Goal: Task Accomplishment & Management: Manage account settings

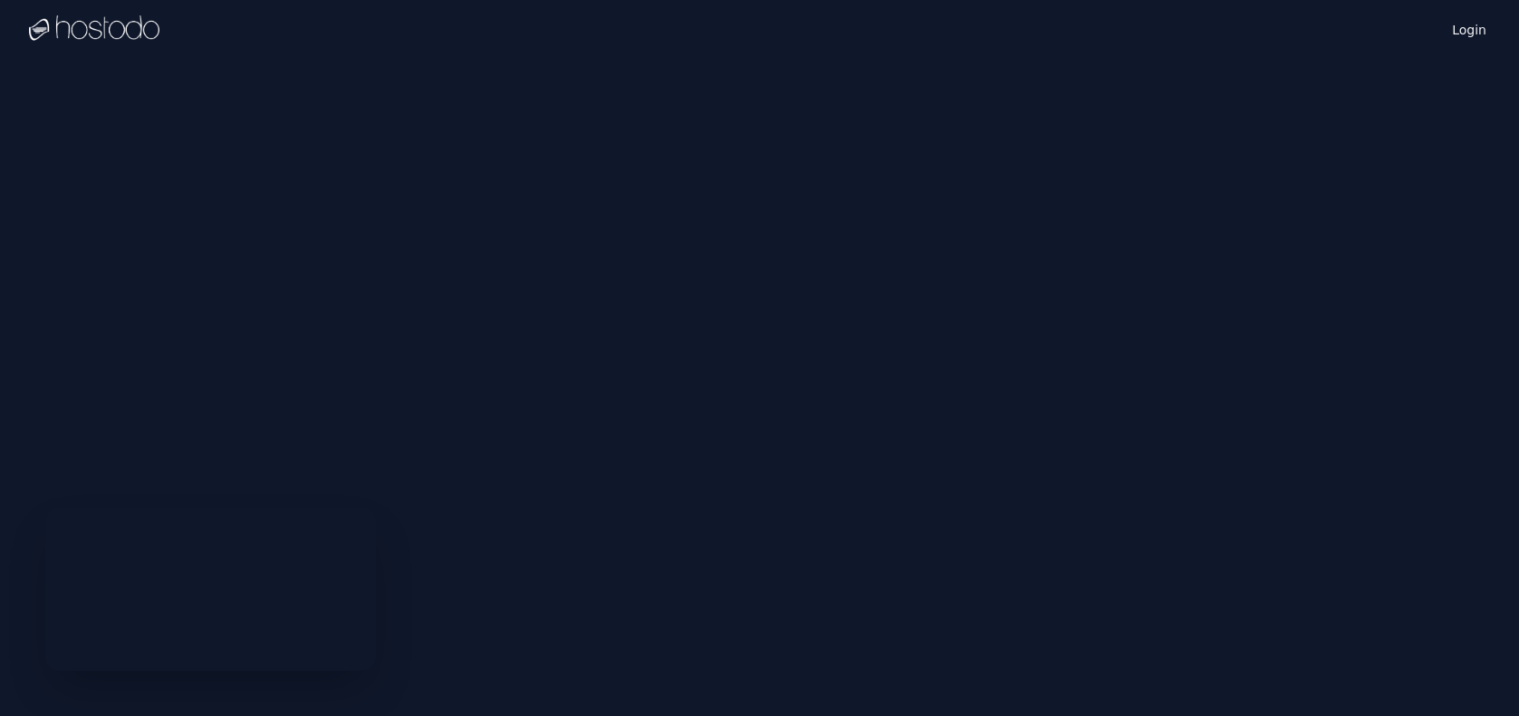
click at [454, 281] on div "Login Instances SSH Keys Billing Helpdesk Sign out Settings" at bounding box center [759, 358] width 1519 height 716
click at [1466, 35] on link "Login" at bounding box center [1469, 29] width 42 height 24
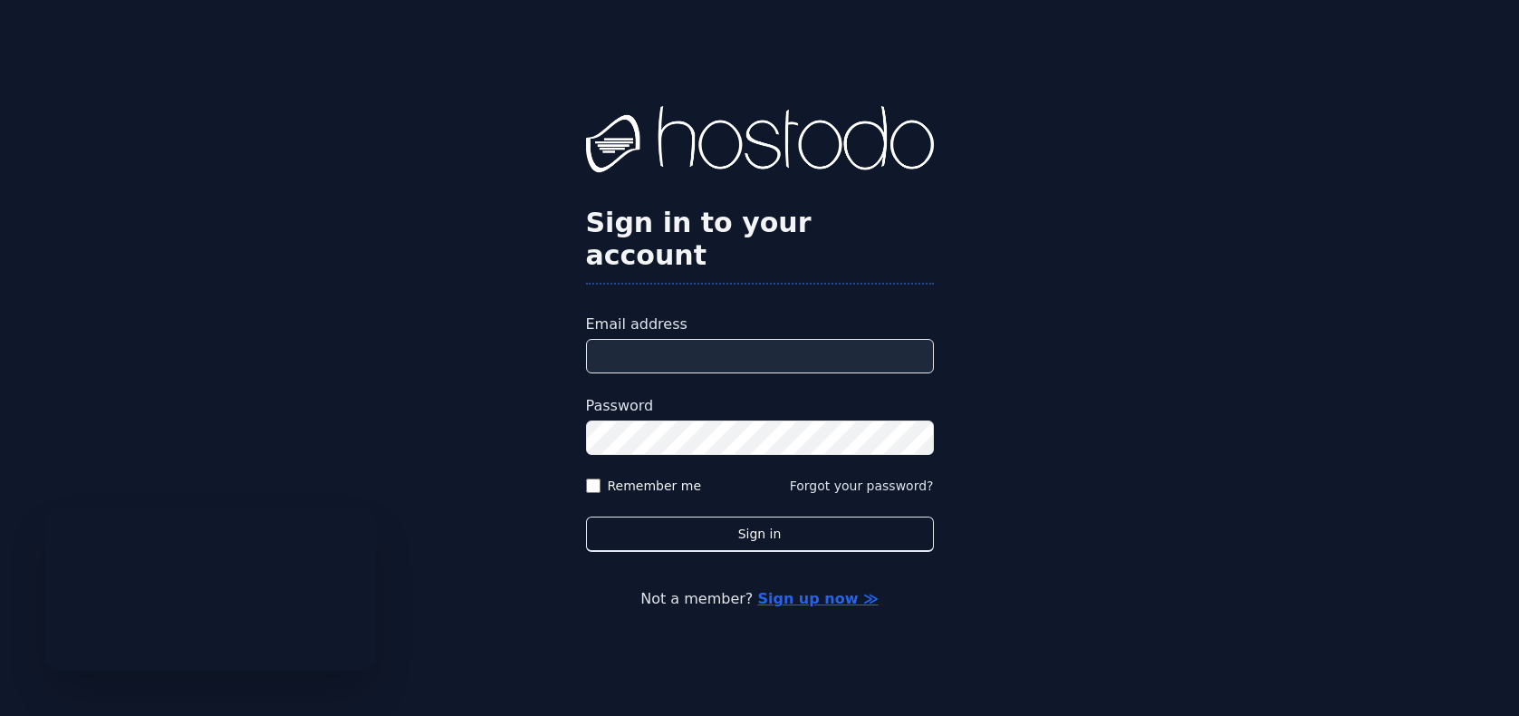
type input "**********"
click at [616, 476] on label "Remember me" at bounding box center [655, 485] width 94 height 18
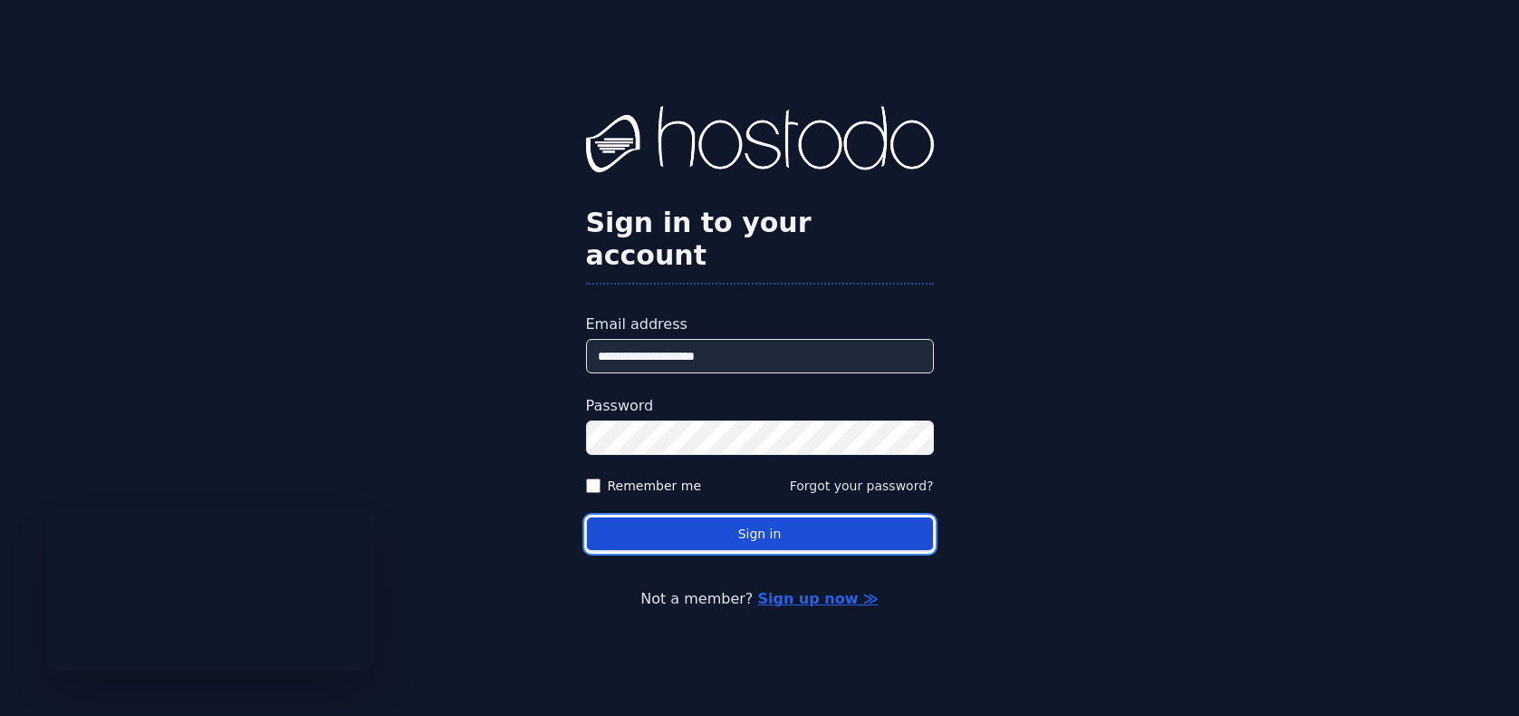
click at [706, 516] on button "Sign in" at bounding box center [760, 533] width 348 height 35
click at [774, 521] on button "Sign in" at bounding box center [760, 533] width 348 height 35
click at [677, 516] on button "Sign in" at bounding box center [760, 533] width 348 height 35
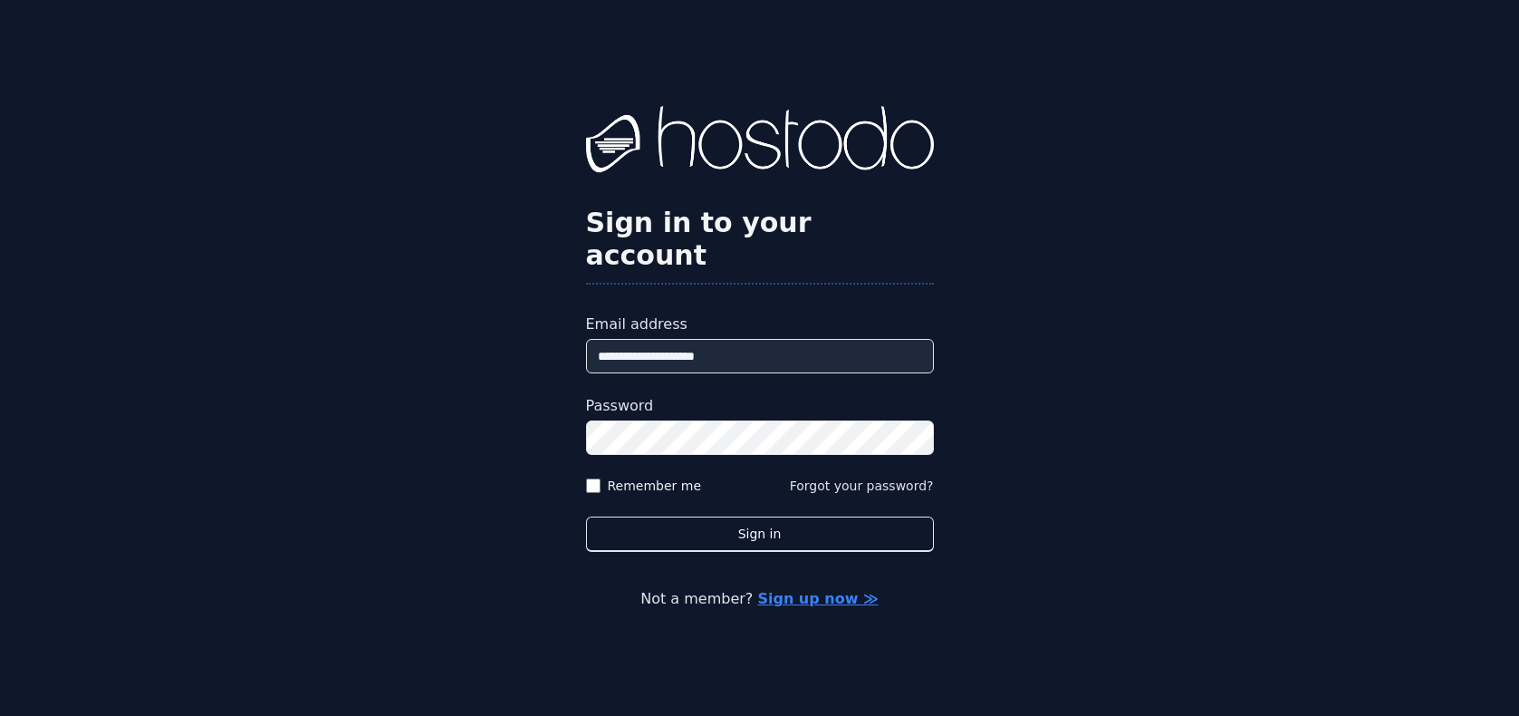
click at [840, 590] on link "Sign up now ≫" at bounding box center [817, 598] width 120 height 17
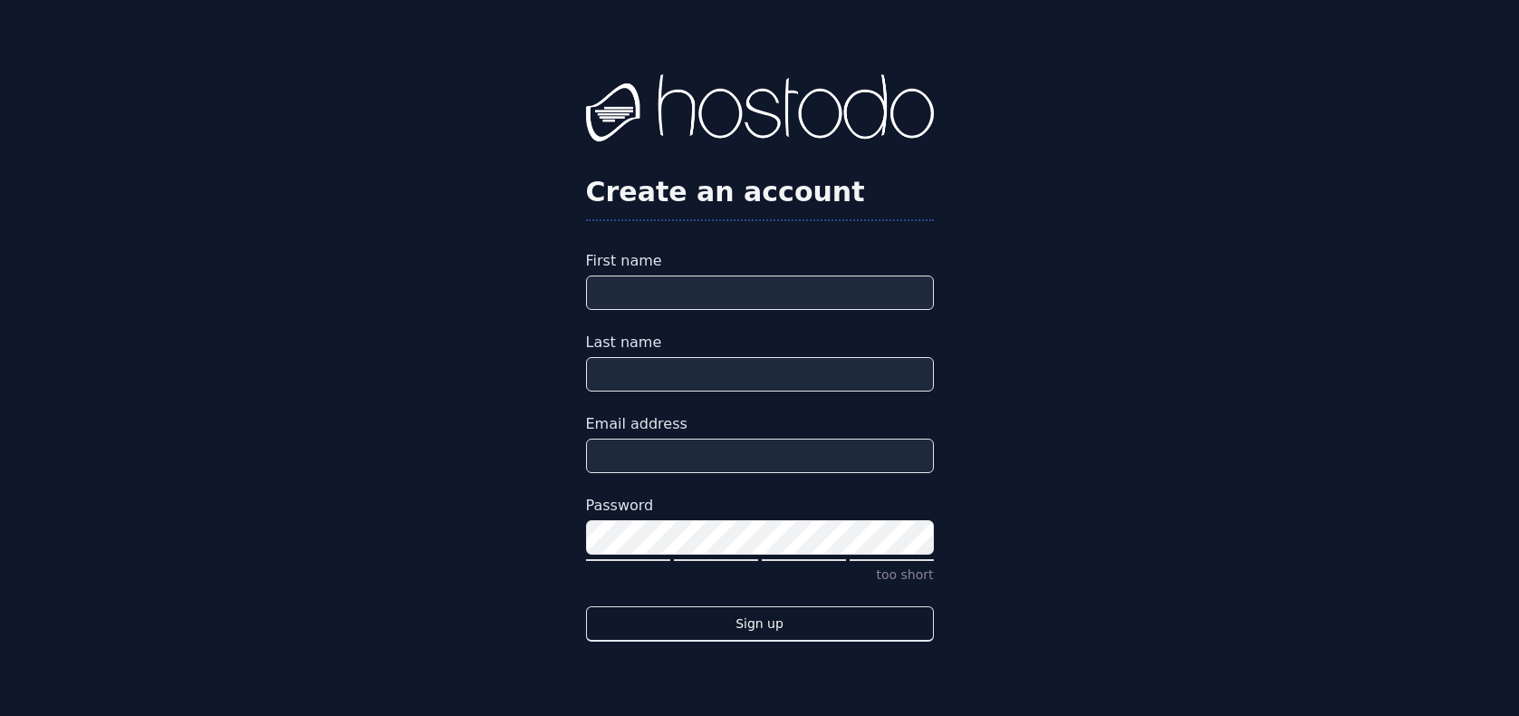
type input "**********"
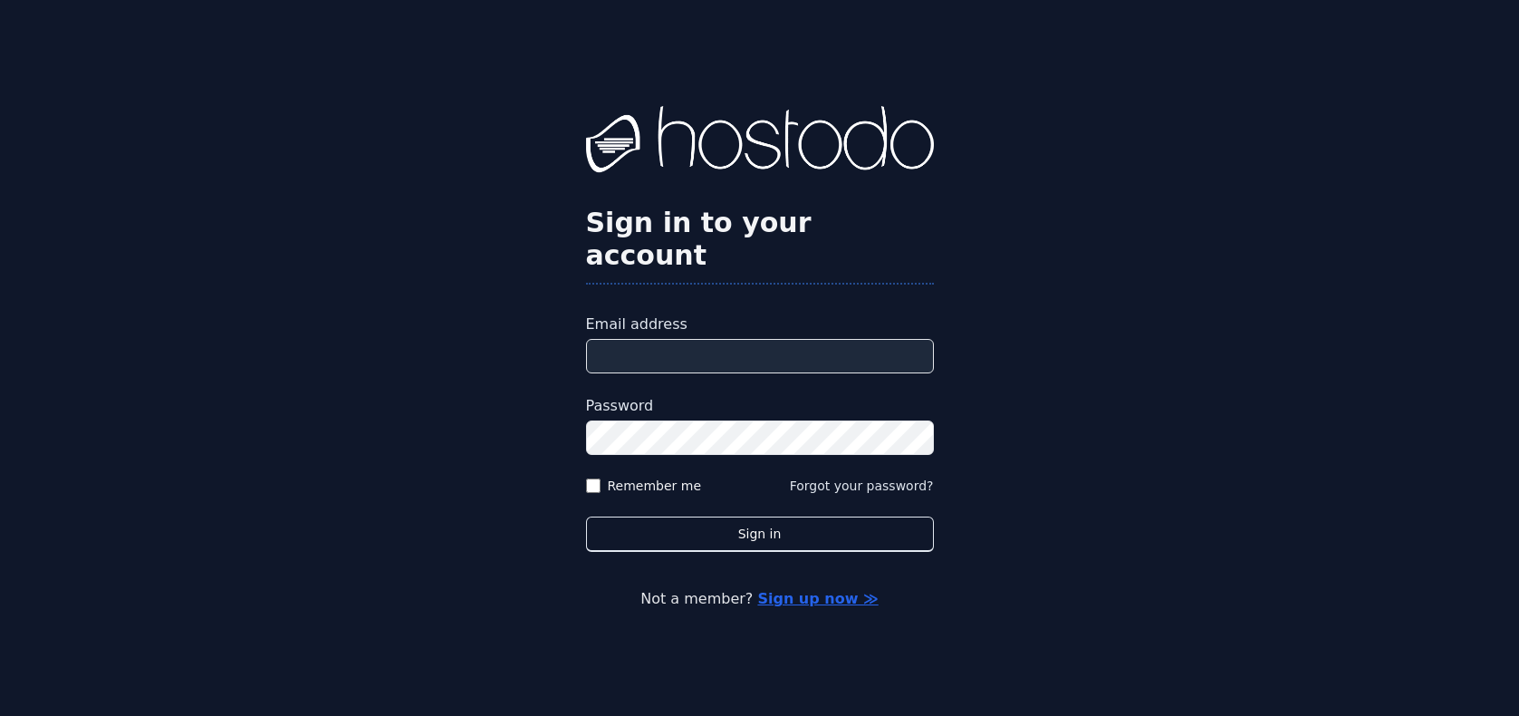
type input "**********"
drag, startPoint x: 667, startPoint y: 460, endPoint x: 679, endPoint y: 459, distance: 12.7
click at [666, 476] on label "Remember me" at bounding box center [655, 485] width 94 height 18
click at [812, 476] on button "Forgot your password?" at bounding box center [862, 485] width 144 height 18
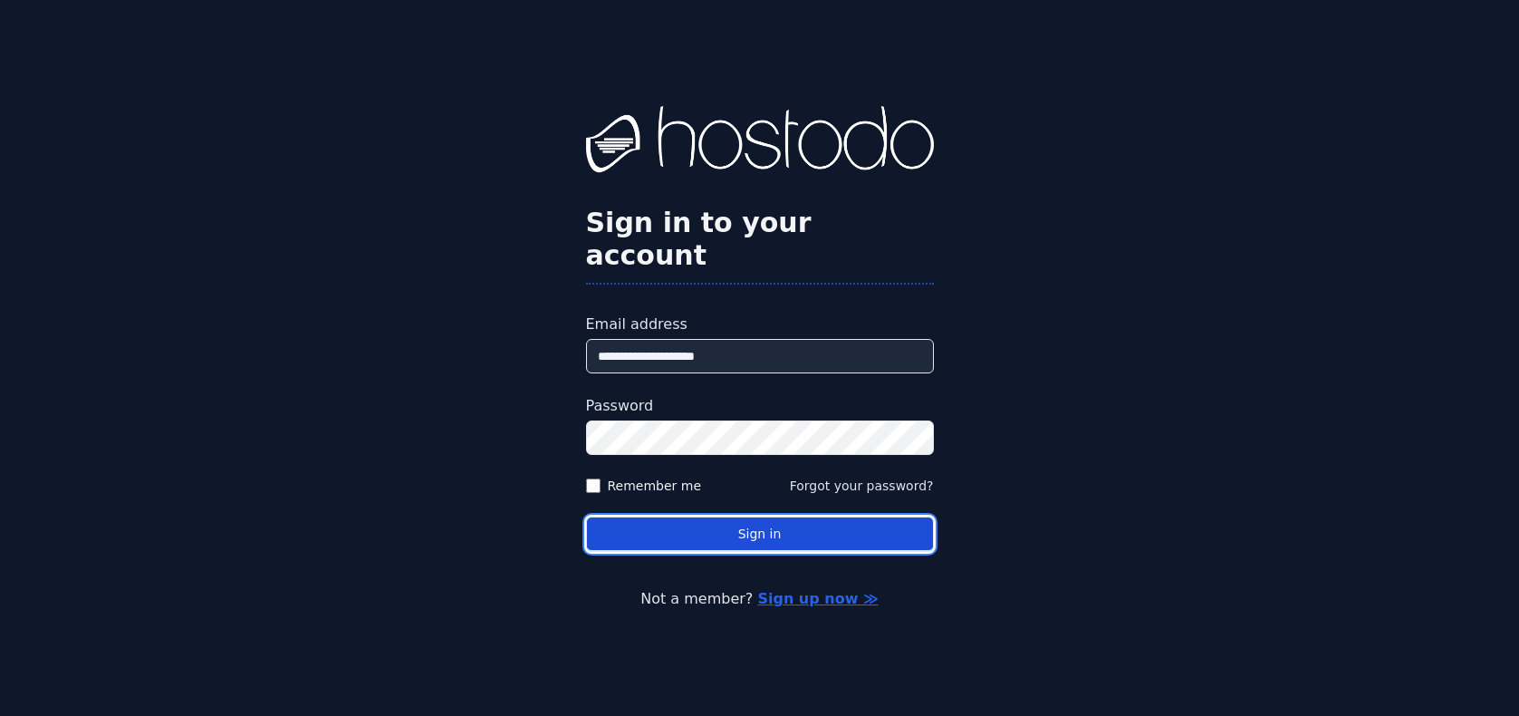
click at [665, 516] on button "Sign in" at bounding box center [760, 533] width 348 height 35
click at [841, 518] on button "Sign in" at bounding box center [760, 533] width 348 height 35
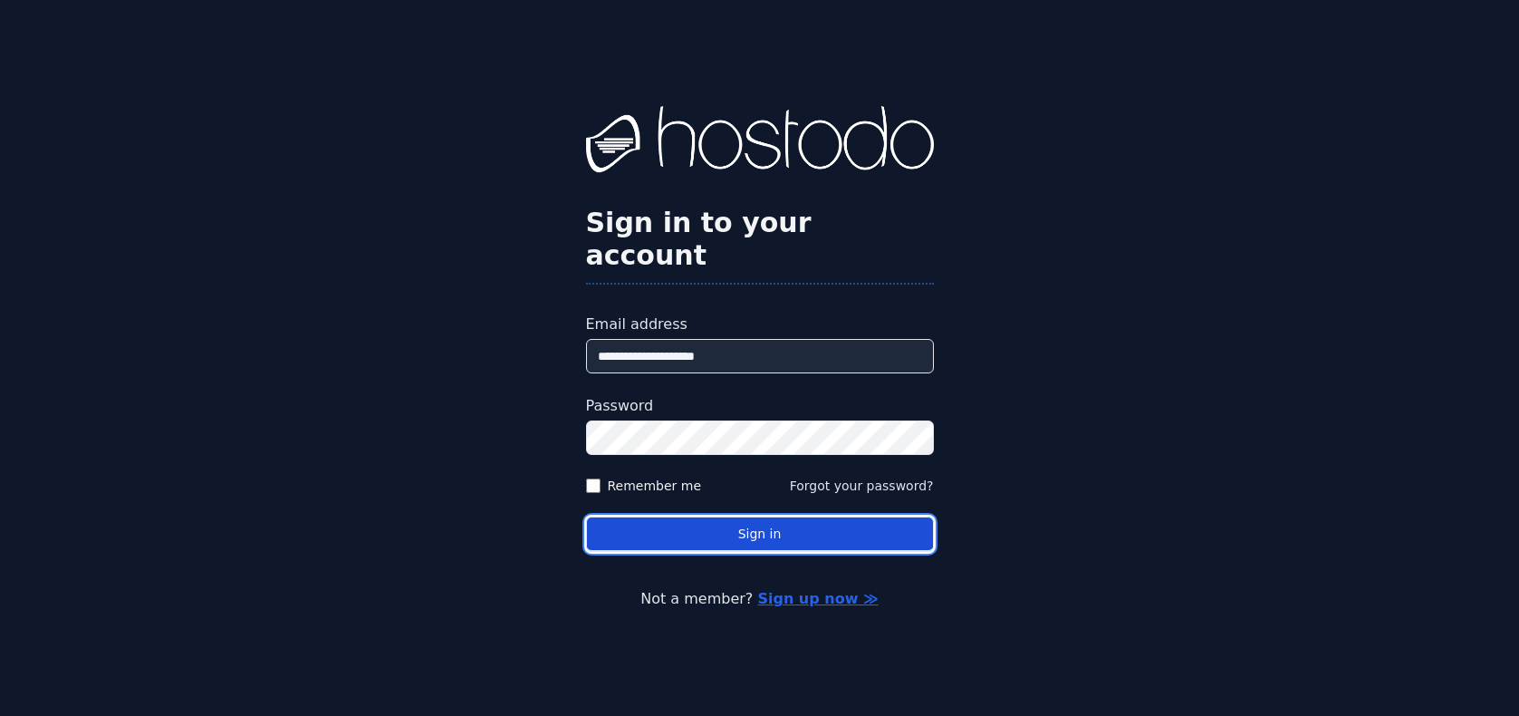
click at [685, 516] on button "Sign in" at bounding box center [760, 533] width 348 height 35
click at [773, 528] on button "Sign in" at bounding box center [760, 533] width 348 height 35
click at [777, 528] on button "Sign in" at bounding box center [760, 533] width 348 height 35
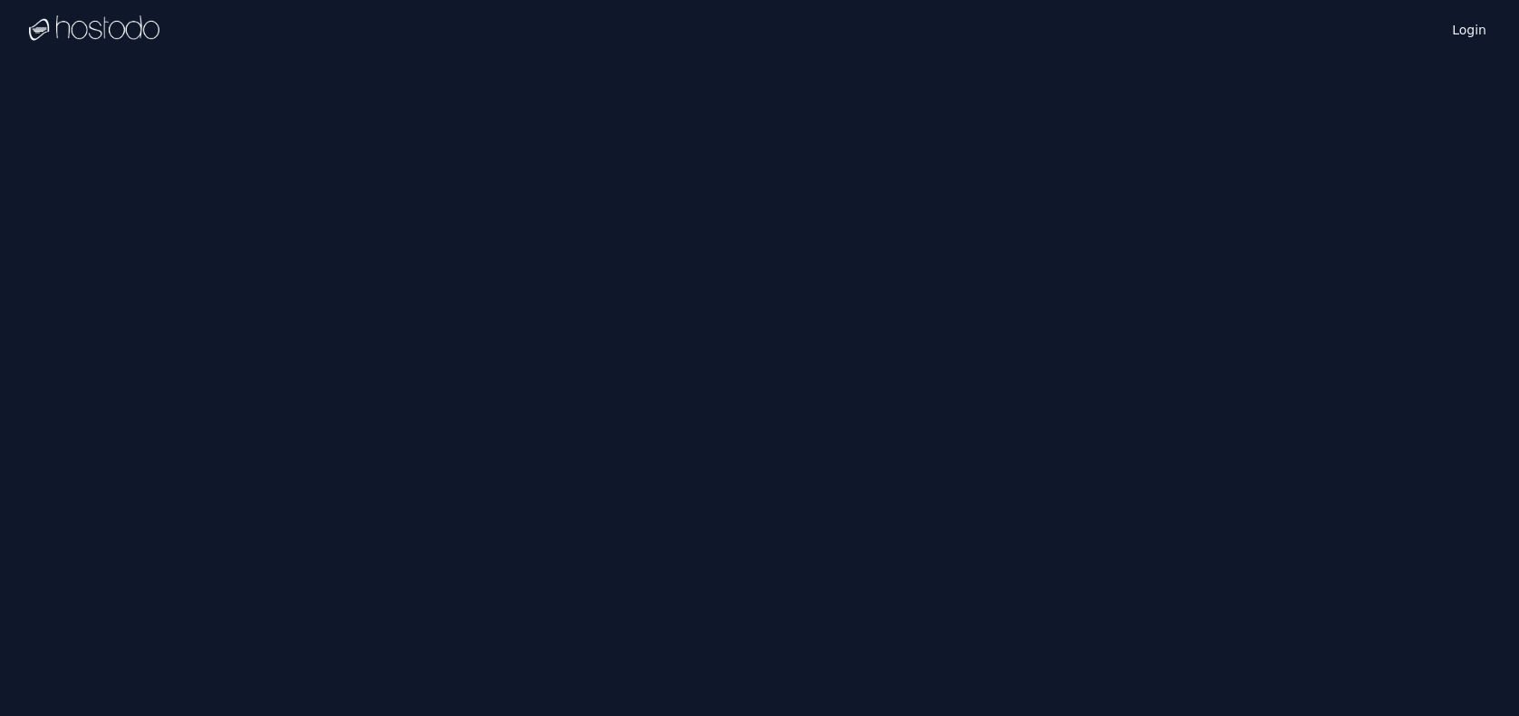
click at [75, 25] on img at bounding box center [94, 28] width 130 height 27
click at [76, 40] on img at bounding box center [94, 28] width 130 height 27
click at [76, 41] on img at bounding box center [94, 28] width 130 height 27
click at [89, 30] on img at bounding box center [94, 28] width 130 height 27
click at [1475, 23] on link "Login" at bounding box center [1469, 29] width 42 height 24
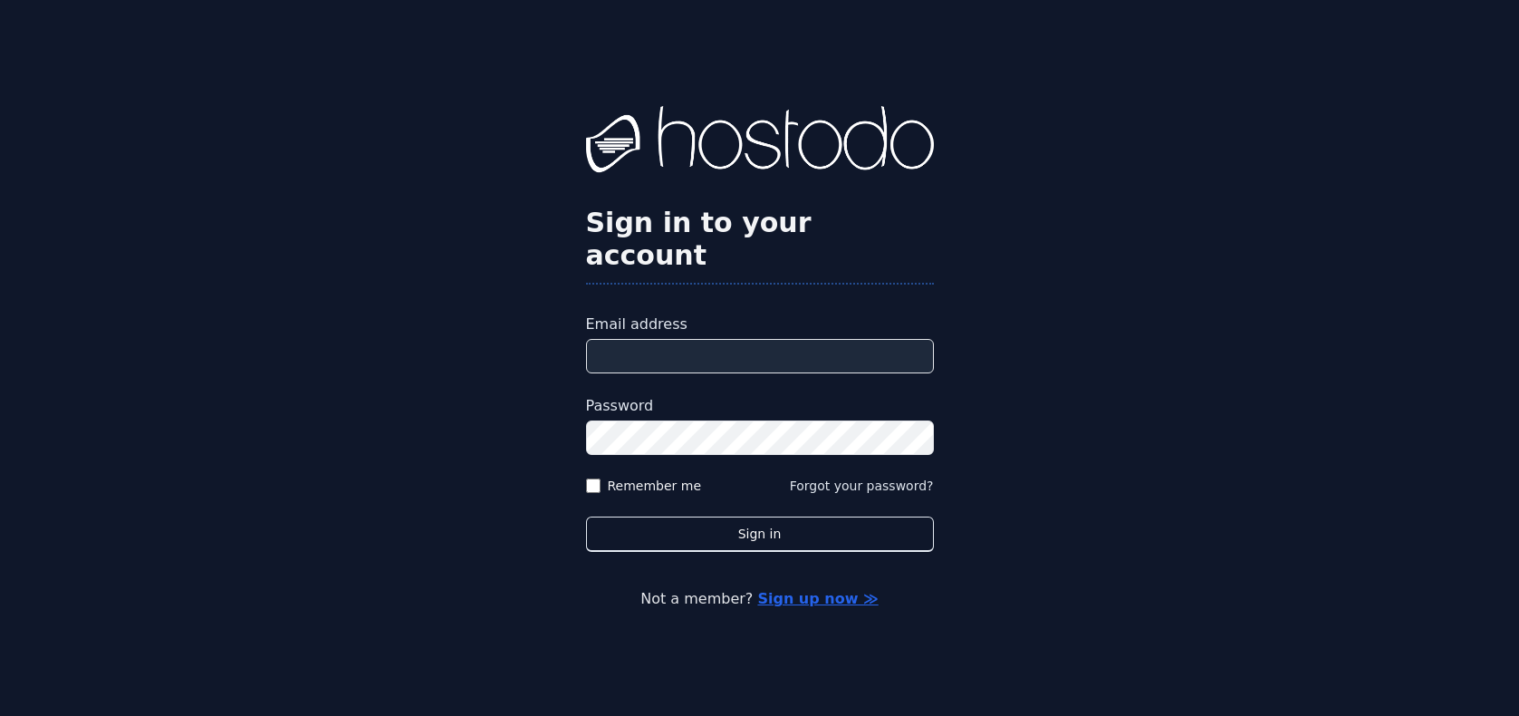
type input "**********"
drag, startPoint x: 614, startPoint y: 470, endPoint x: 623, endPoint y: 476, distance: 10.6
click at [612, 476] on label "Remember me" at bounding box center [655, 485] width 94 height 18
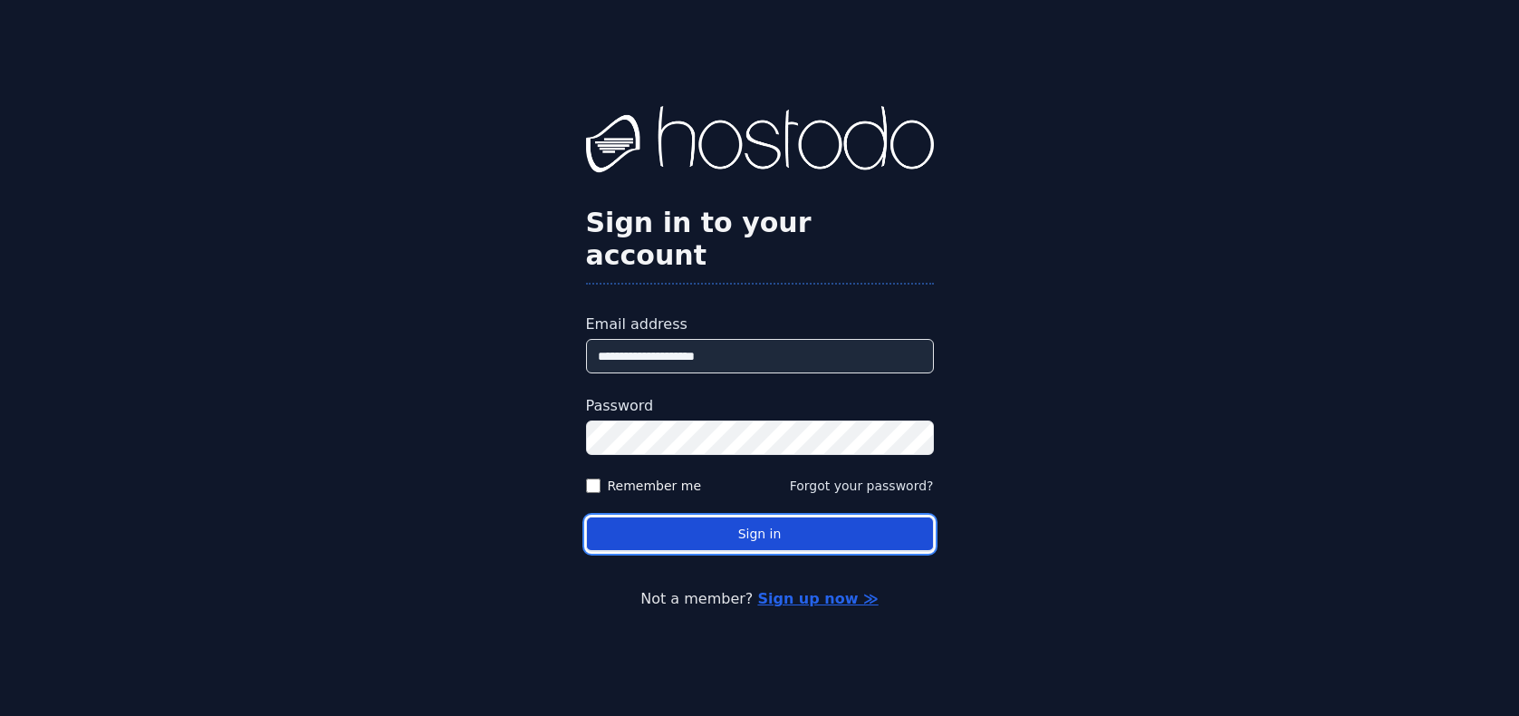
click at [716, 516] on button "Sign in" at bounding box center [760, 533] width 348 height 35
click at [784, 516] on button "Sign in" at bounding box center [760, 533] width 348 height 35
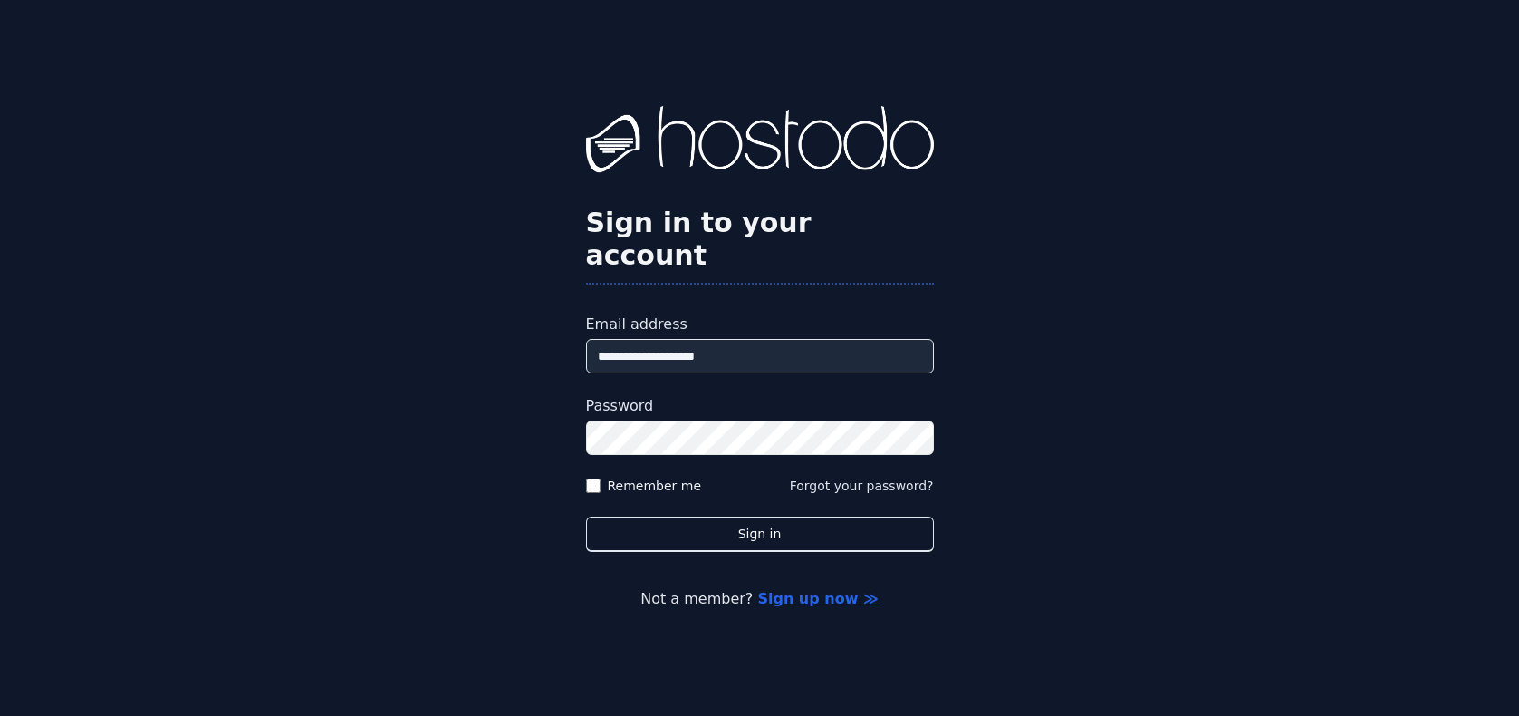
click at [1326, 588] on p "Not a member? Sign up now ≫" at bounding box center [759, 599] width 1345 height 22
click at [813, 567] on div "**********" at bounding box center [759, 358] width 1519 height 716
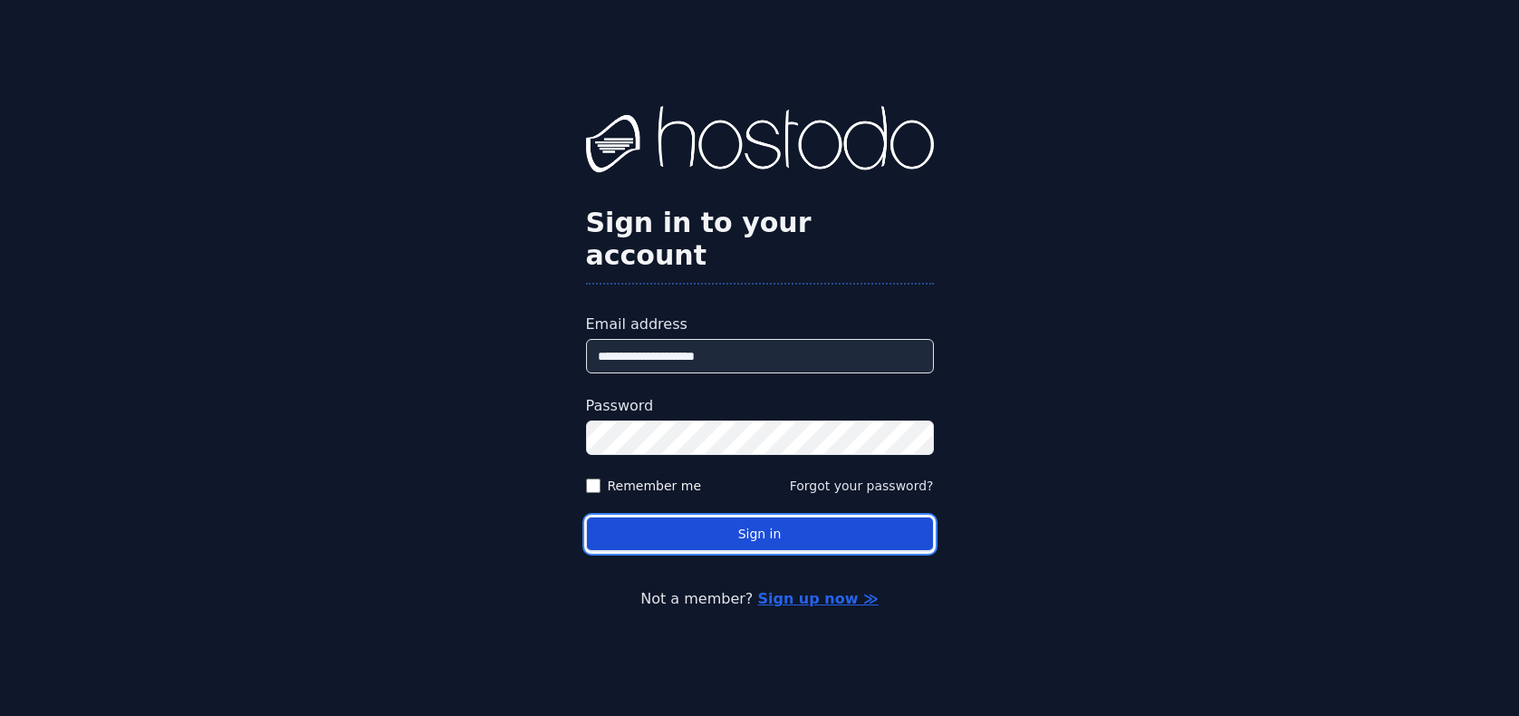
click at [807, 527] on button "Sign in" at bounding box center [760, 533] width 348 height 35
click at [878, 516] on button "Sign in" at bounding box center [760, 533] width 348 height 35
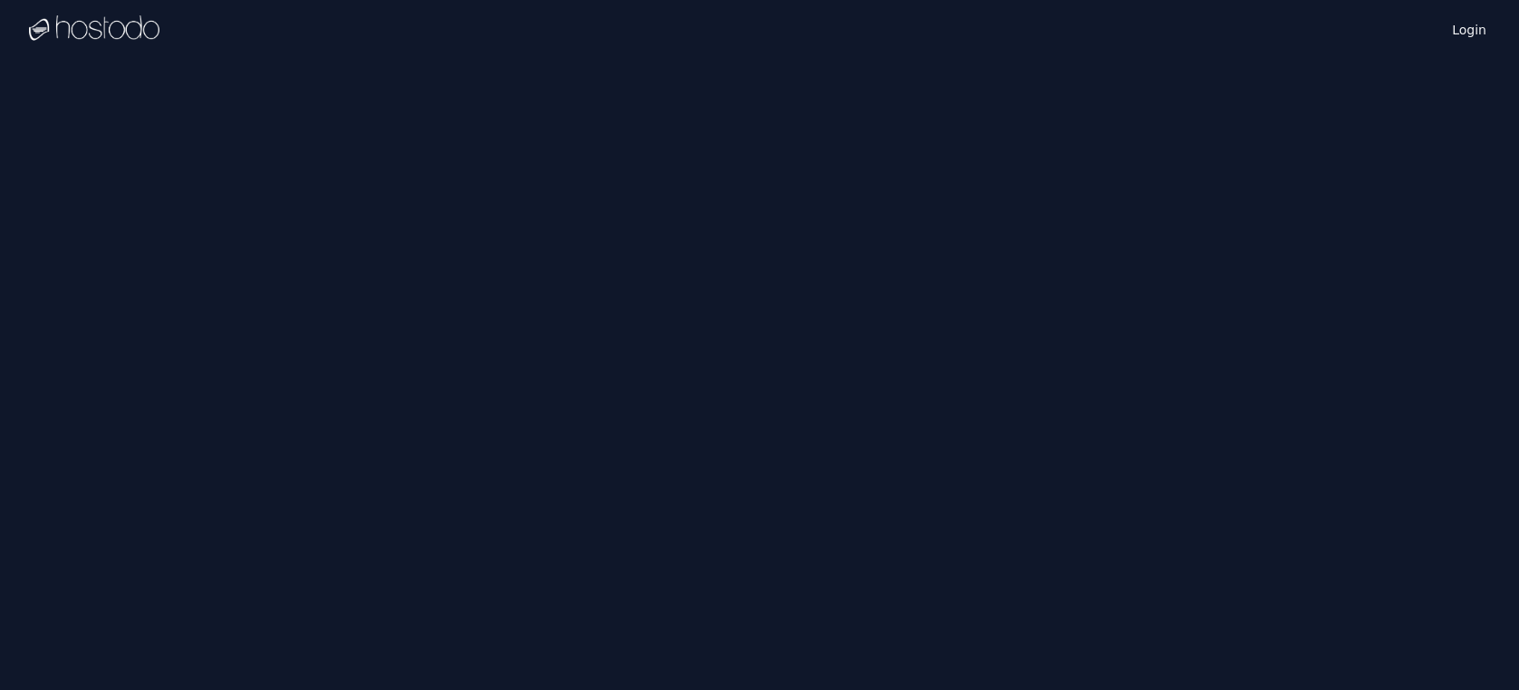
click at [1490, 34] on div "Login" at bounding box center [759, 29] width 1519 height 58
click at [1485, 35] on link "Login" at bounding box center [1469, 29] width 42 height 24
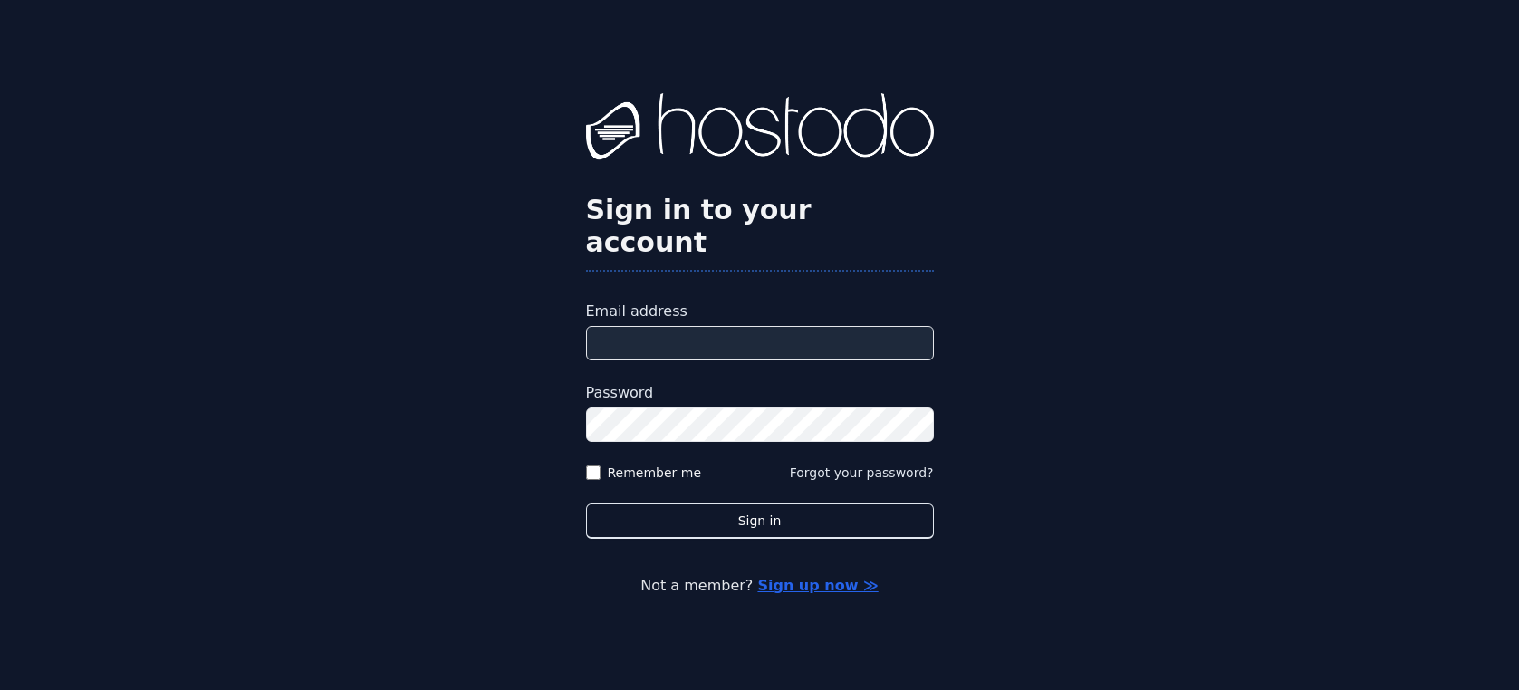
type input "**********"
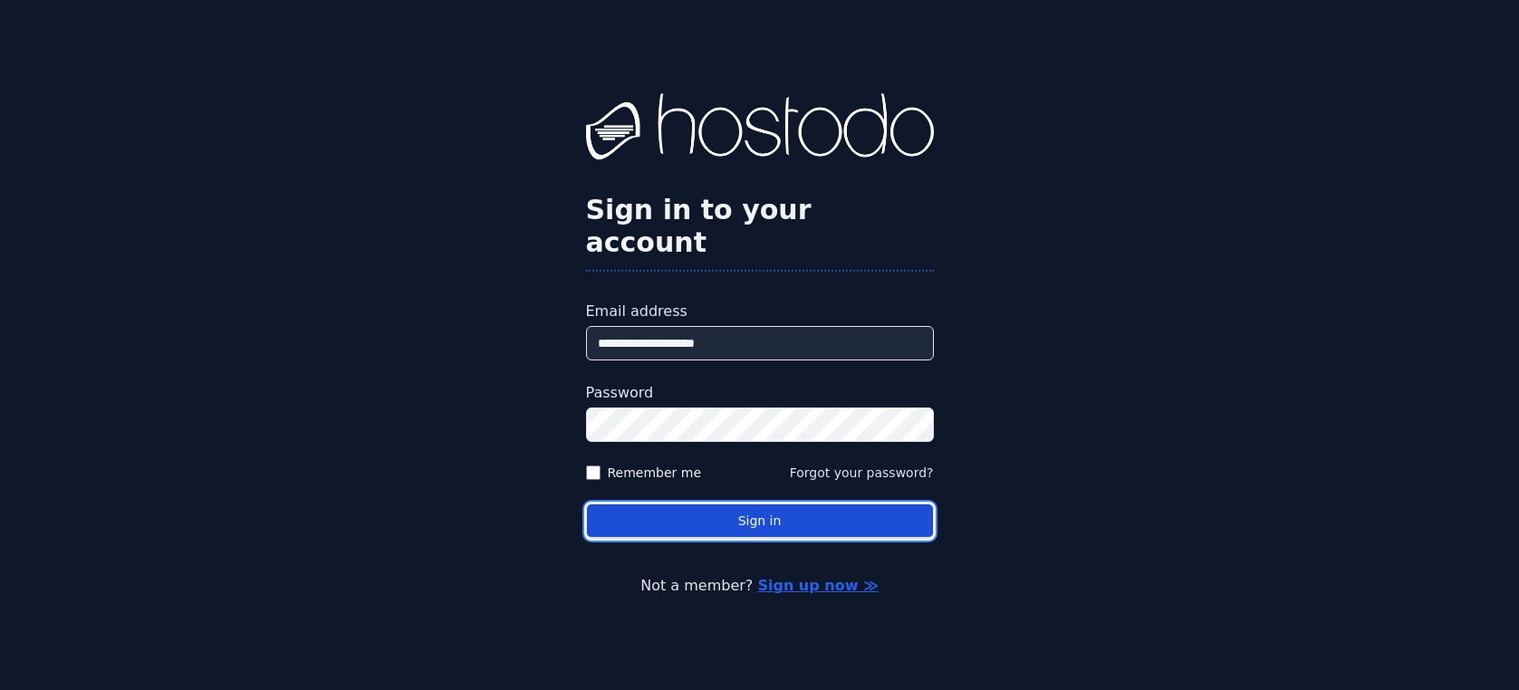
click at [726, 504] on button "Sign in" at bounding box center [760, 521] width 348 height 35
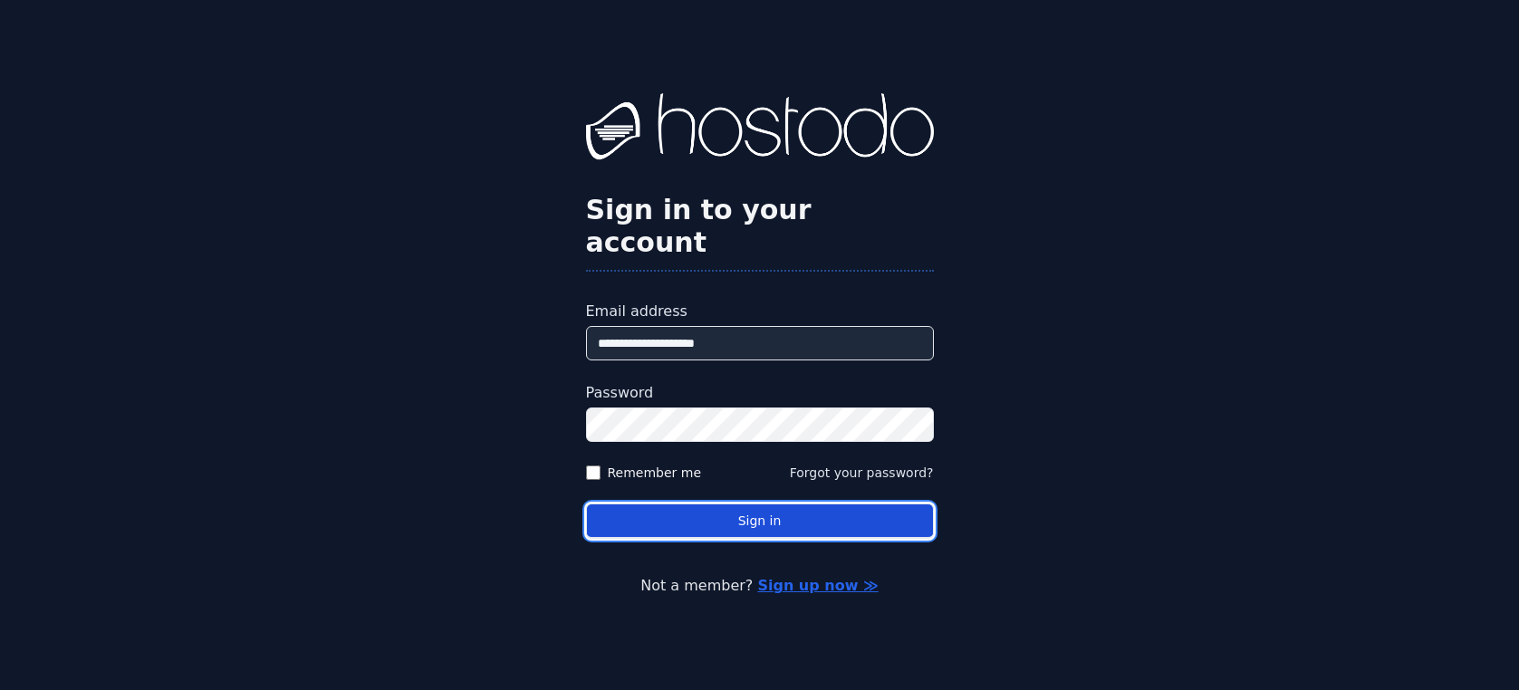
click at [766, 504] on button "Sign in" at bounding box center [760, 521] width 348 height 35
click at [864, 504] on button "Sign in" at bounding box center [760, 521] width 348 height 35
click at [865, 504] on button "Sign in" at bounding box center [760, 521] width 348 height 35
click at [836, 504] on button "Sign in" at bounding box center [760, 521] width 348 height 35
click at [778, 513] on button "Sign in" at bounding box center [760, 521] width 348 height 35
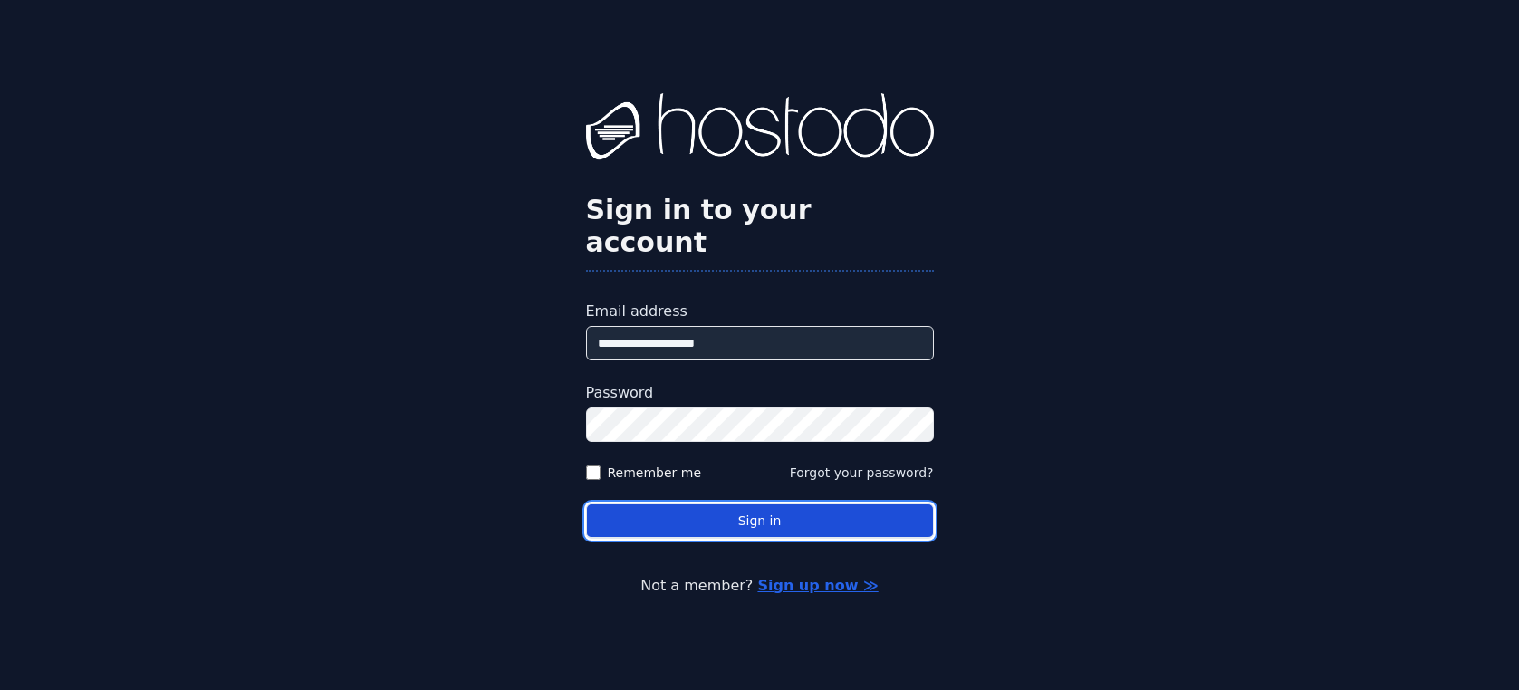
click at [776, 511] on button "Sign in" at bounding box center [760, 521] width 348 height 35
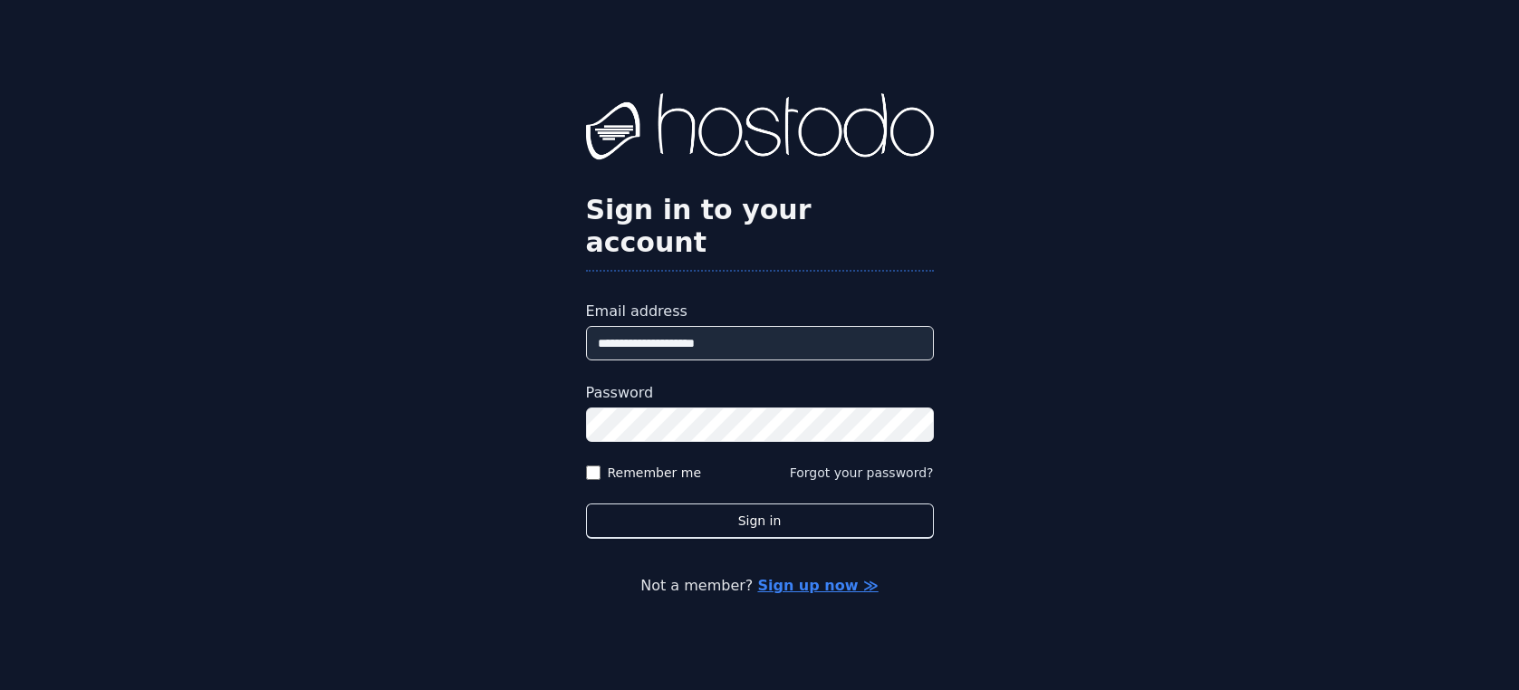
click at [795, 577] on link "Sign up now ≫" at bounding box center [817, 585] width 120 height 17
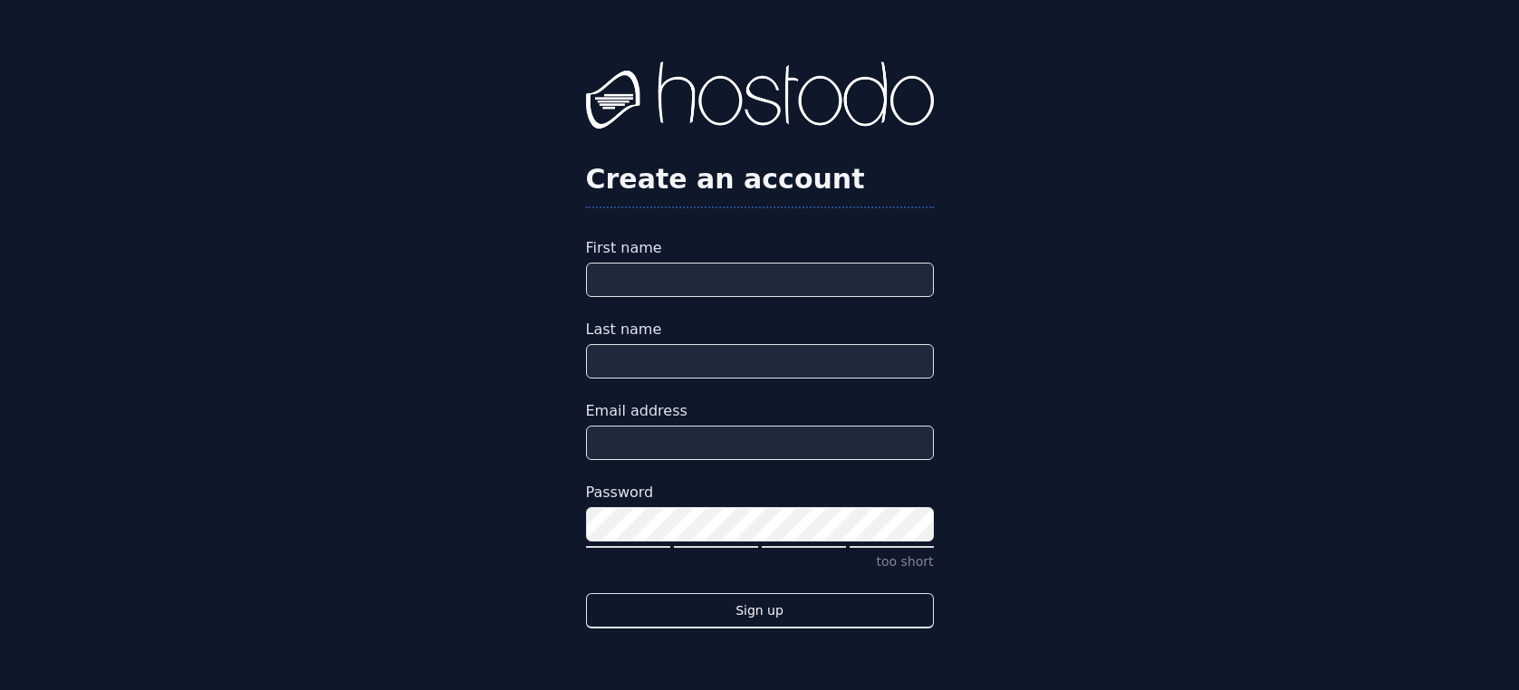
type input "**********"
click at [813, 243] on label "First name" at bounding box center [760, 248] width 348 height 22
click at [813, 263] on input "First name" at bounding box center [760, 280] width 348 height 34
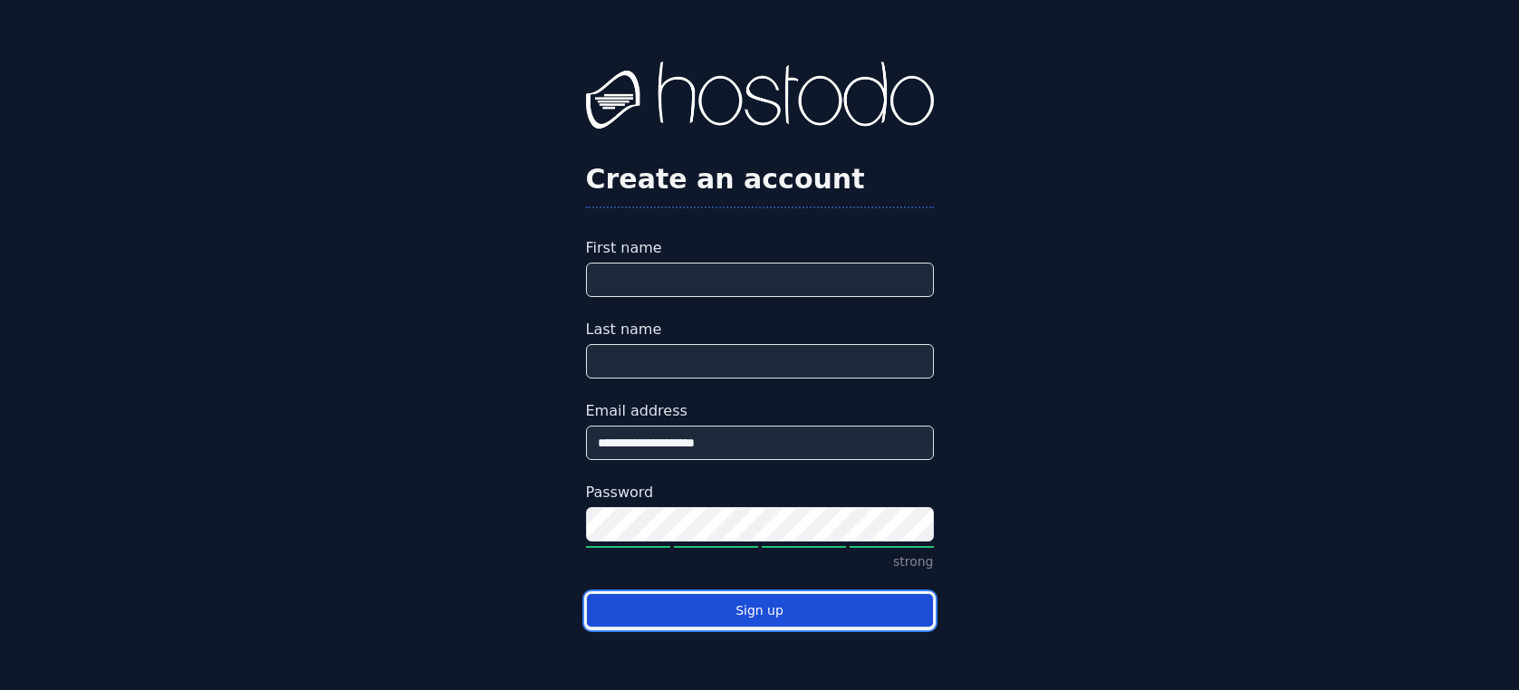
click at [791, 609] on button "Sign up" at bounding box center [760, 610] width 348 height 35
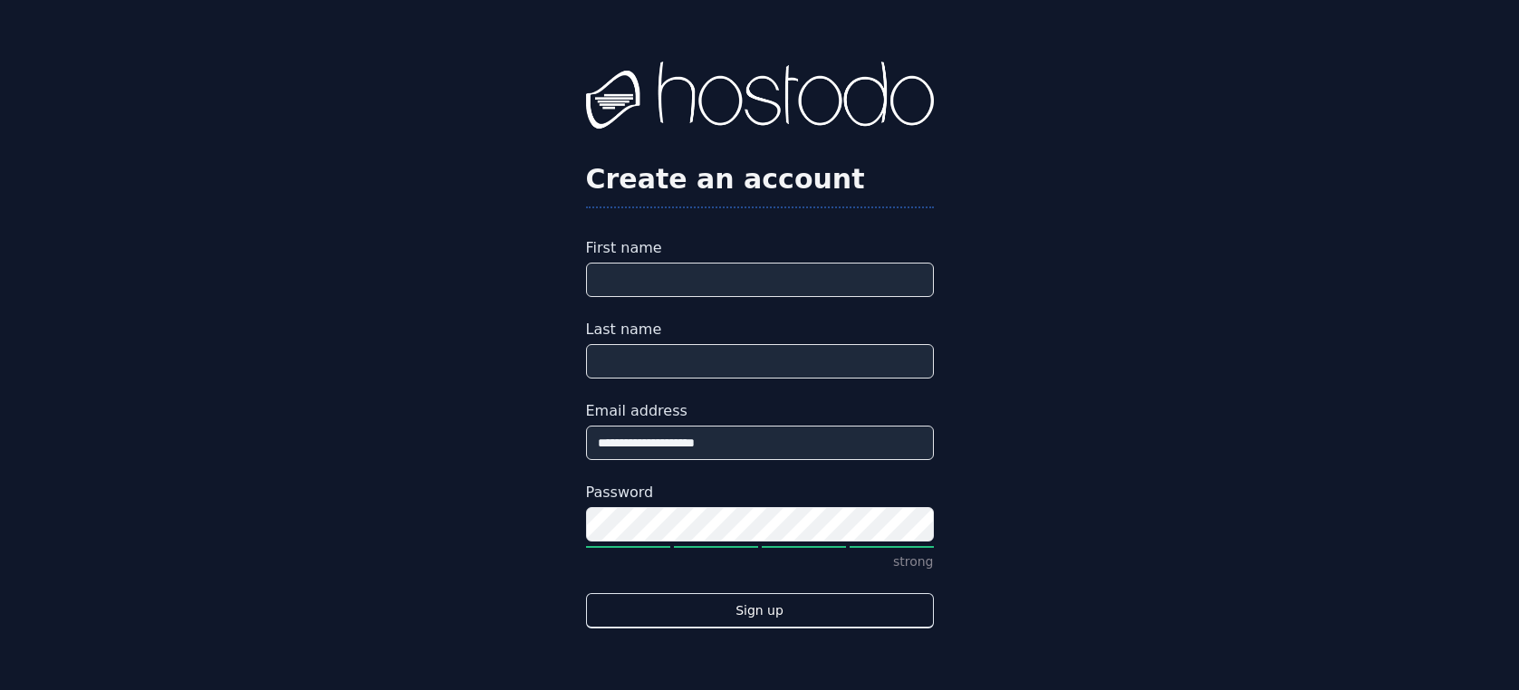
drag, startPoint x: 1111, startPoint y: 141, endPoint x: 582, endPoint y: 20, distance: 542.7
click at [1109, 145] on div "**********" at bounding box center [759, 345] width 1519 height 690
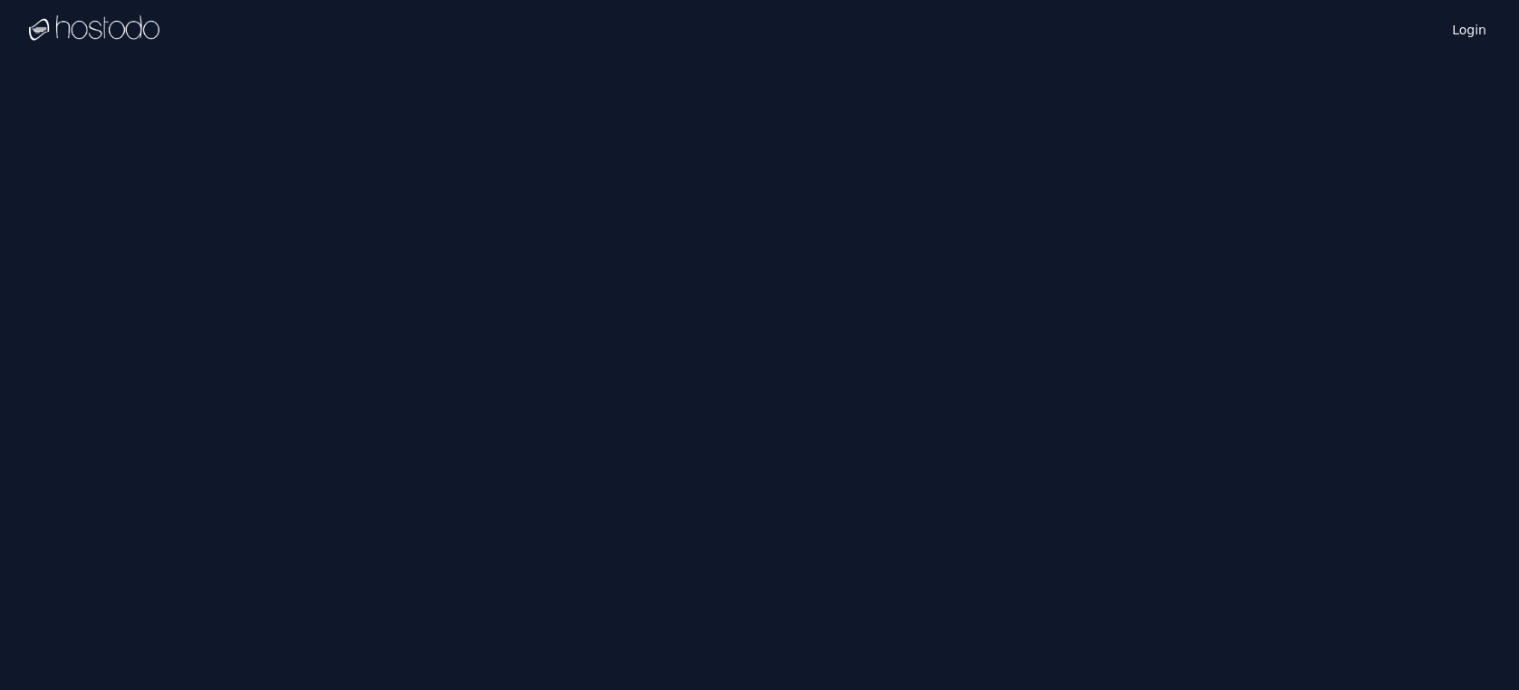
click at [76, 15] on img at bounding box center [94, 28] width 130 height 27
click at [1096, 163] on div "Login Instances SSH Keys Billing Helpdesk Sign out Settings" at bounding box center [759, 345] width 1519 height 690
click at [1471, 41] on div "Login" at bounding box center [1449, 29] width 82 height 58
click at [1472, 40] on div "Login" at bounding box center [1449, 29] width 82 height 58
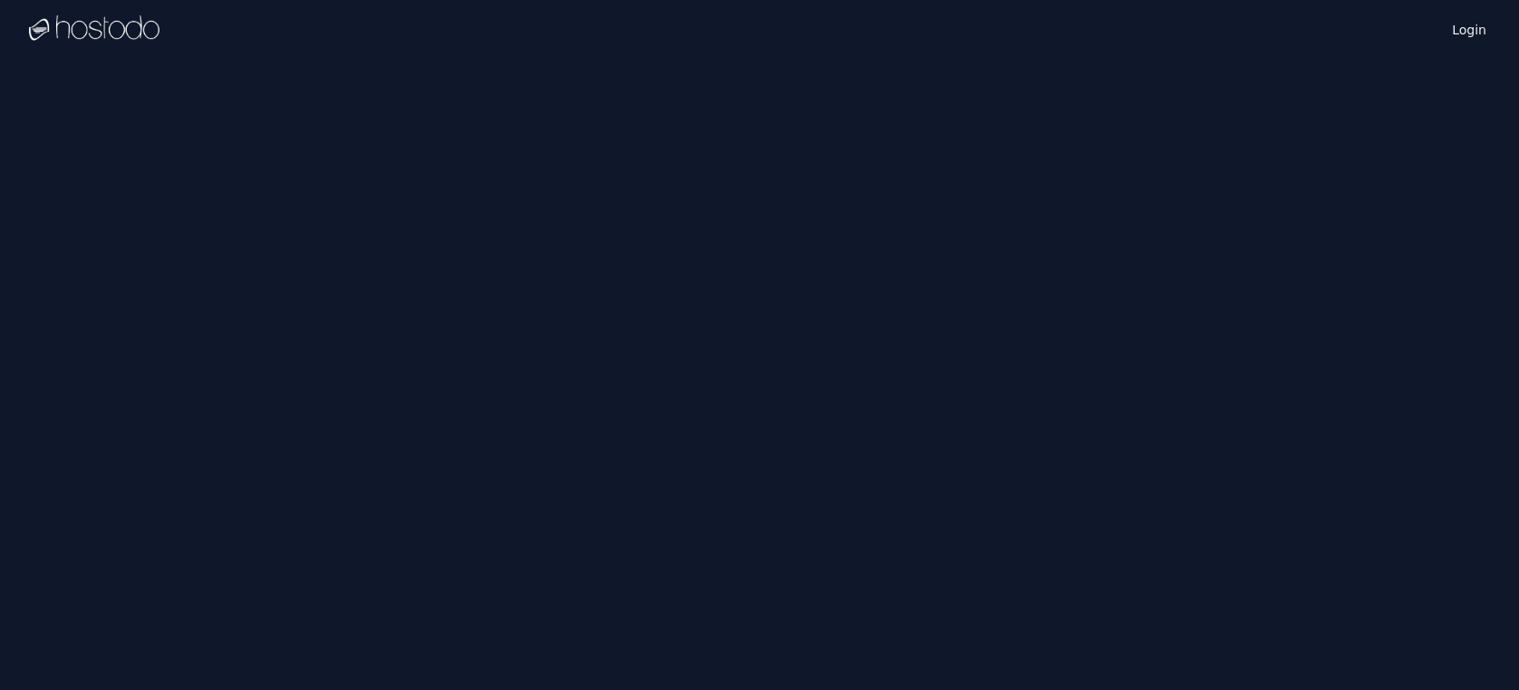
click at [1071, 557] on div "Login Instances SSH Keys Billing Helpdesk Sign out Settings" at bounding box center [759, 345] width 1519 height 690
